Goal: Navigation & Orientation: Go to known website

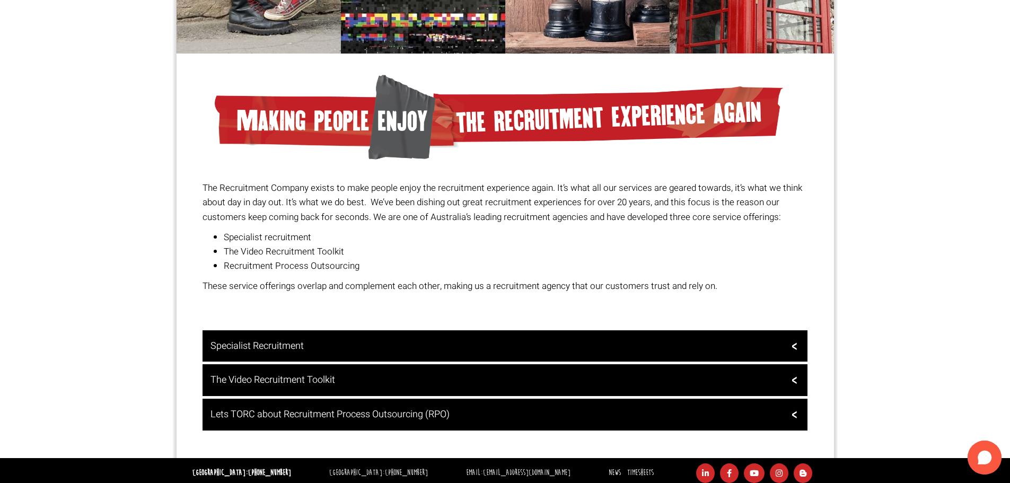
scroll to position [752, 0]
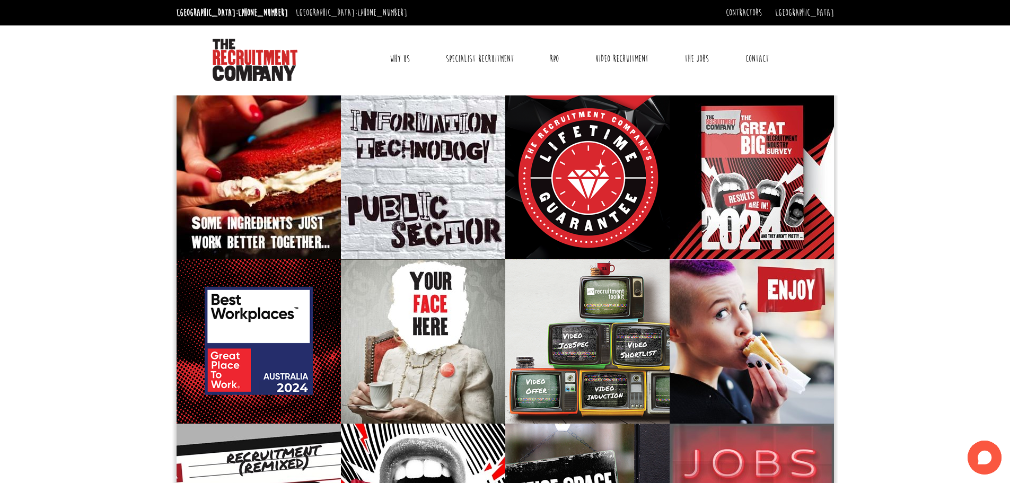
scroll to position [752, 0]
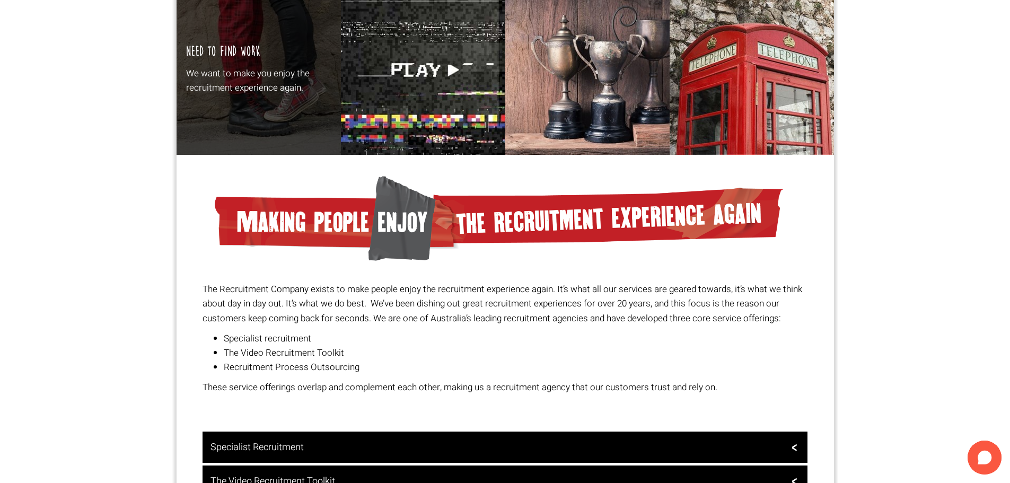
scroll to position [752, 0]
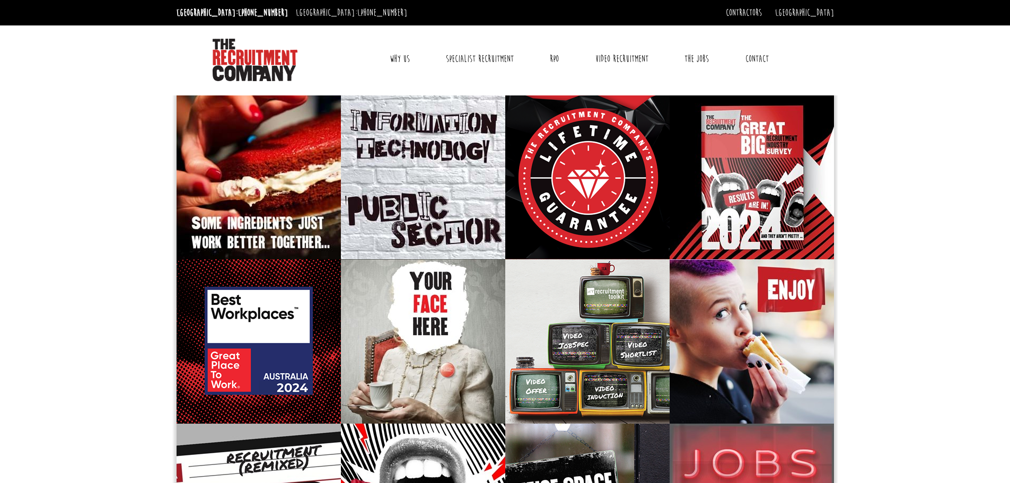
scroll to position [752, 0]
